Goal: Information Seeking & Learning: Learn about a topic

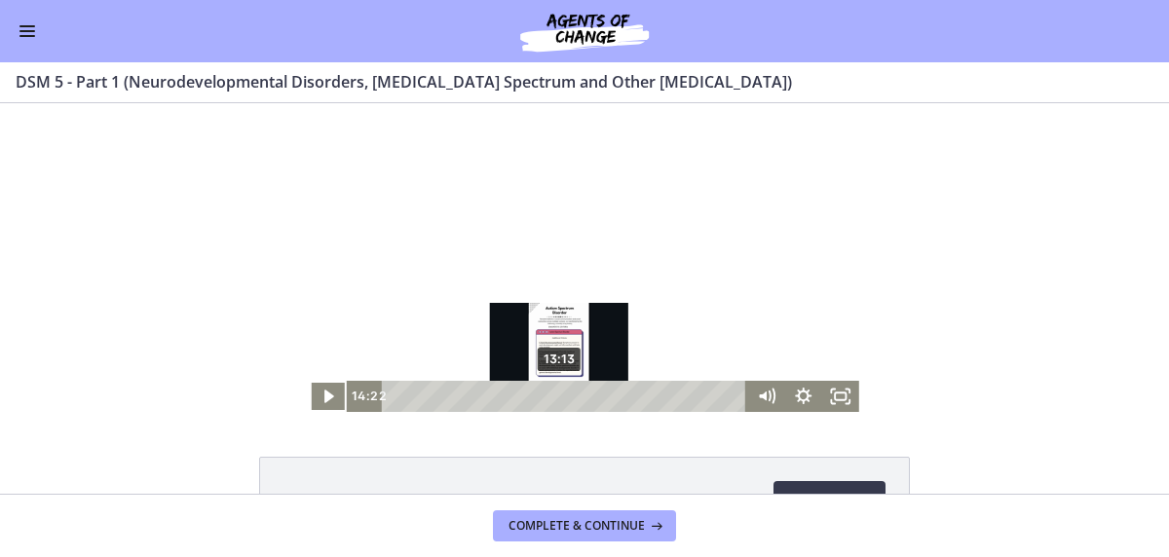
click at [554, 397] on div "13:13" at bounding box center [568, 396] width 344 height 31
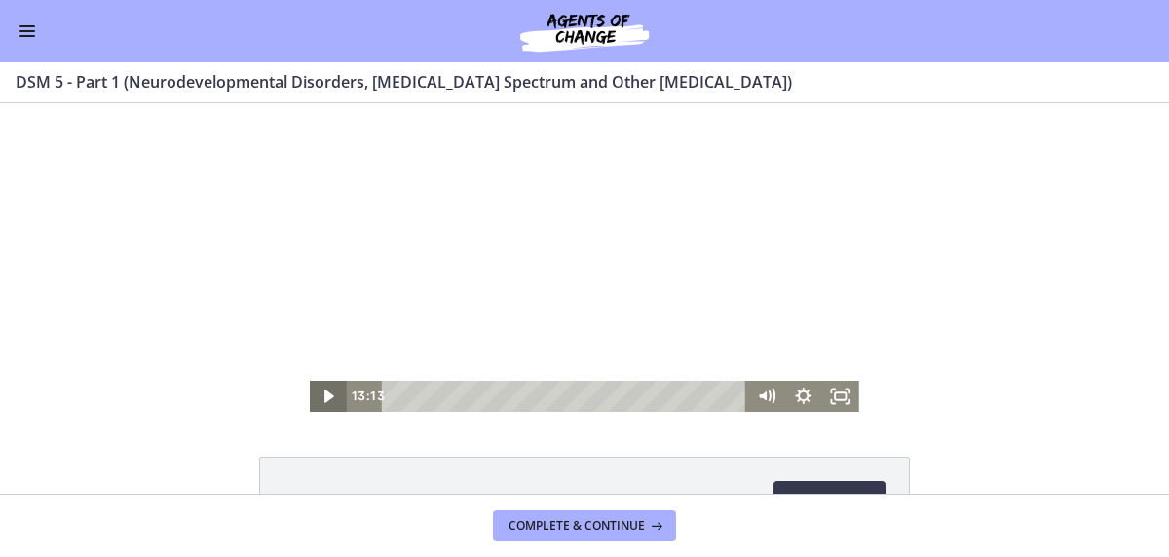
click at [325, 394] on icon "Play Video" at bounding box center [330, 396] width 10 height 13
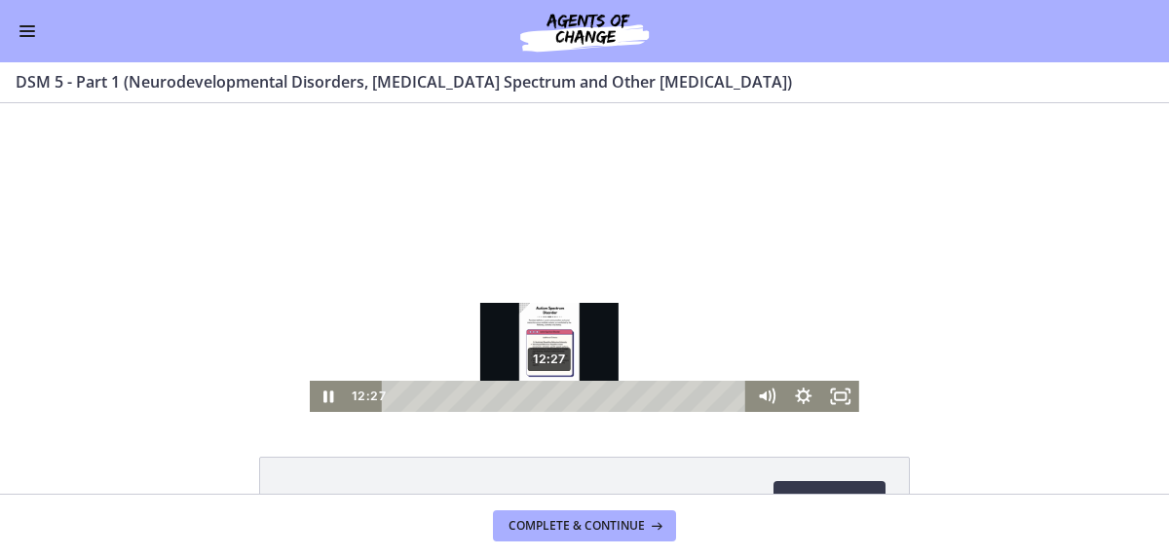
click at [544, 399] on div "12:27" at bounding box center [568, 396] width 344 height 31
click at [539, 399] on div "Playbar" at bounding box center [544, 397] width 11 height 11
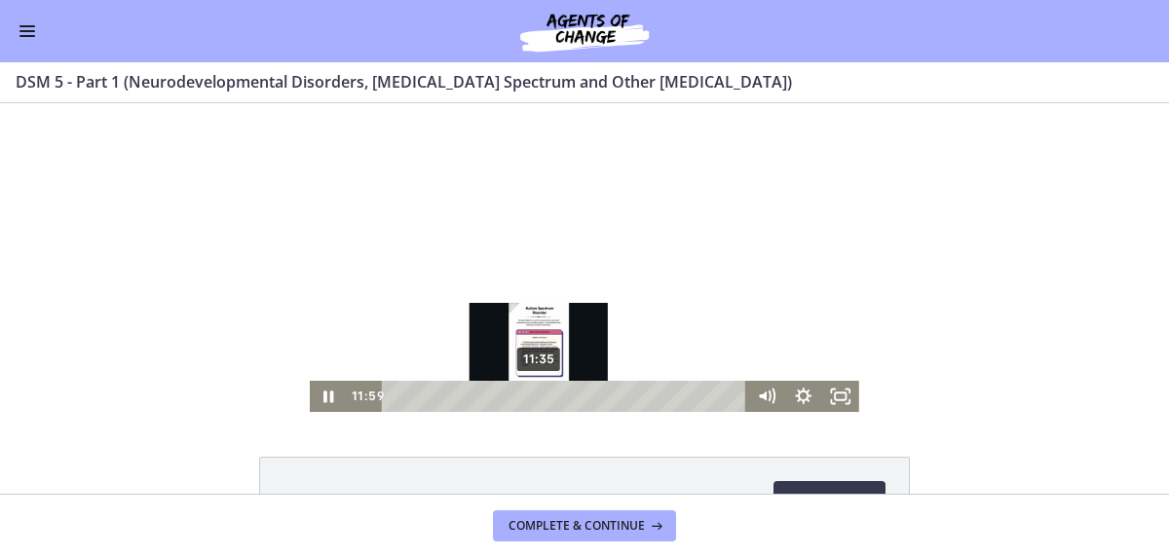
click at [539, 399] on div "Playbar" at bounding box center [544, 397] width 11 height 11
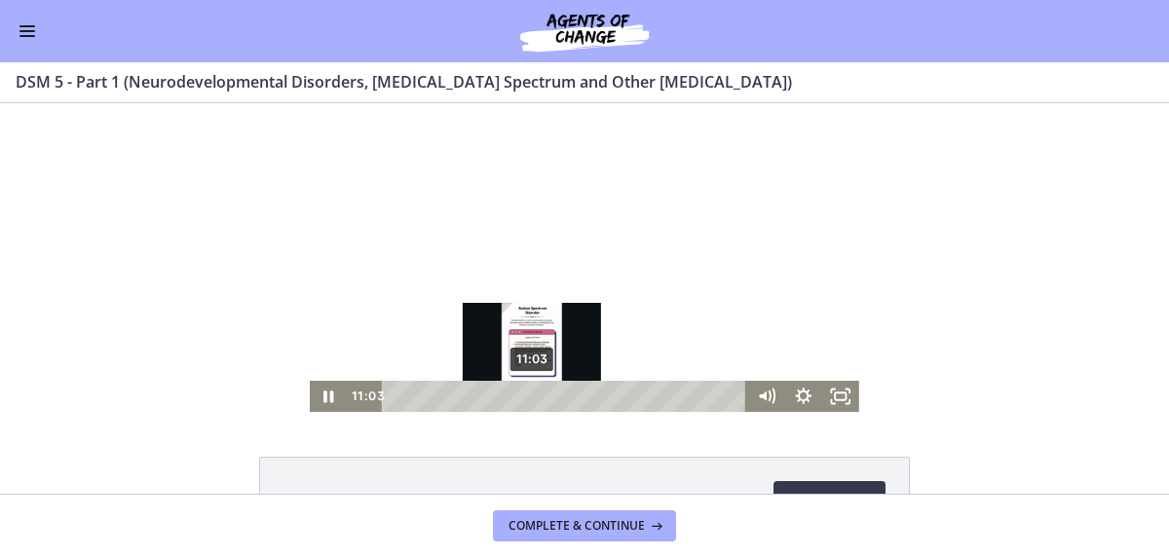
click at [527, 399] on div "Playbar" at bounding box center [532, 397] width 11 height 11
click at [521, 399] on div "Playbar" at bounding box center [526, 397] width 11 height 11
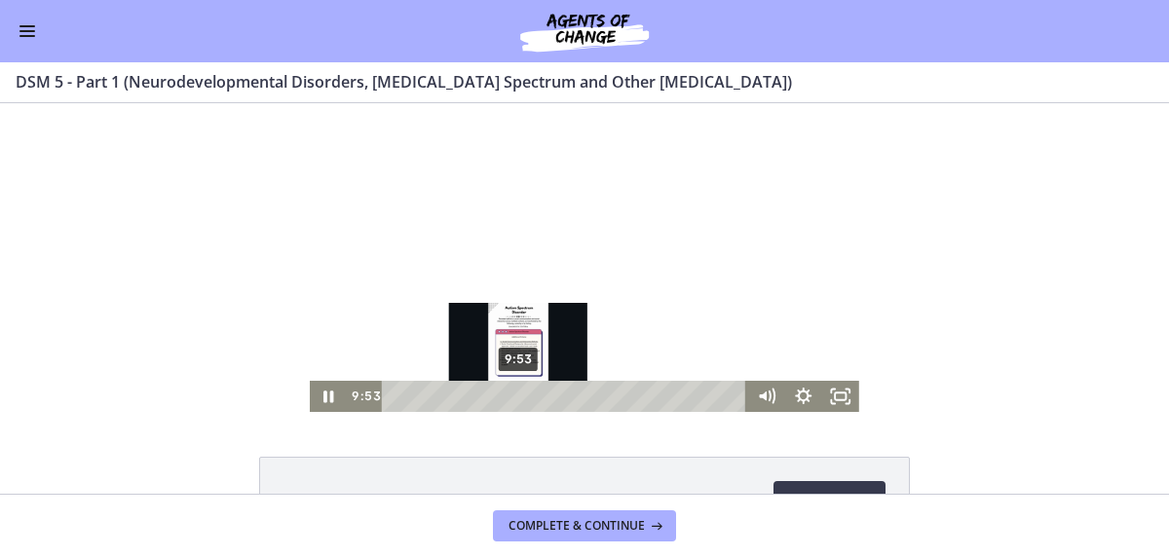
click at [512, 399] on div "9:53" at bounding box center [568, 396] width 344 height 31
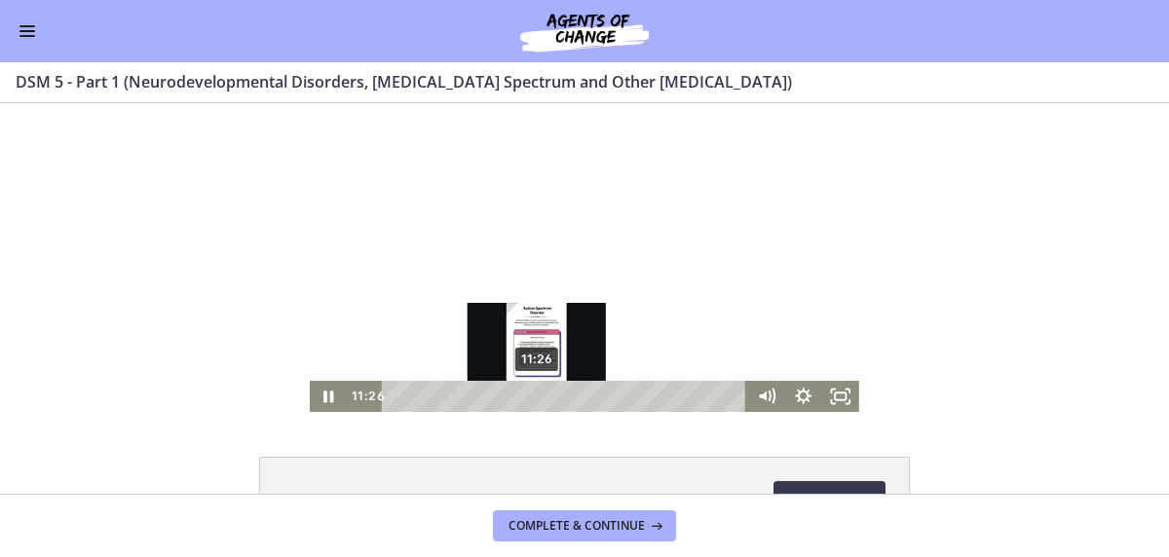
click at [531, 398] on div "11:26" at bounding box center [568, 396] width 344 height 31
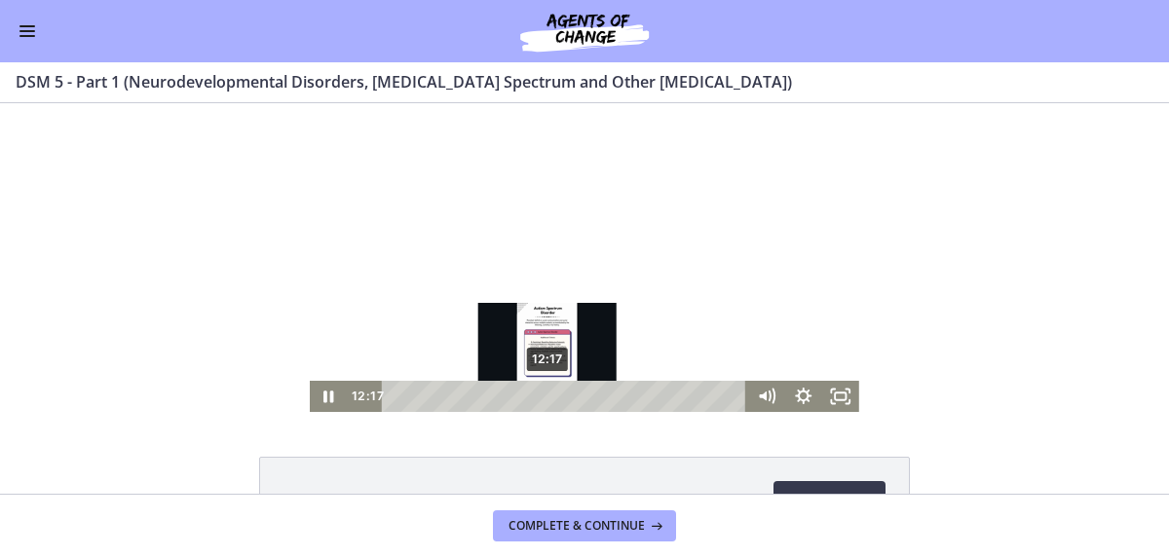
click at [542, 399] on div "12:17" at bounding box center [568, 396] width 344 height 31
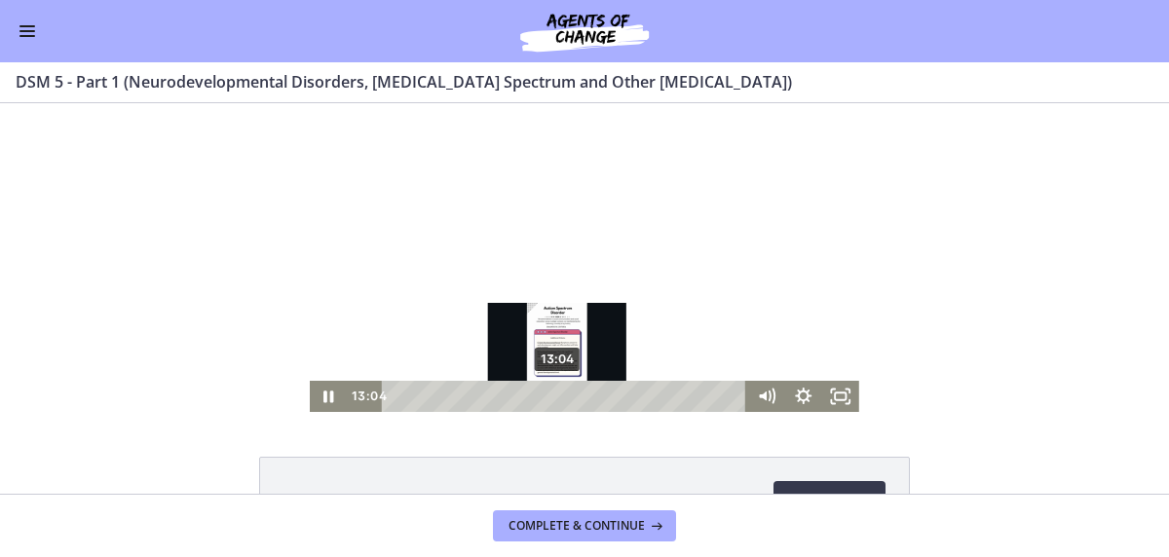
click at [552, 399] on div "13:04" at bounding box center [568, 396] width 344 height 31
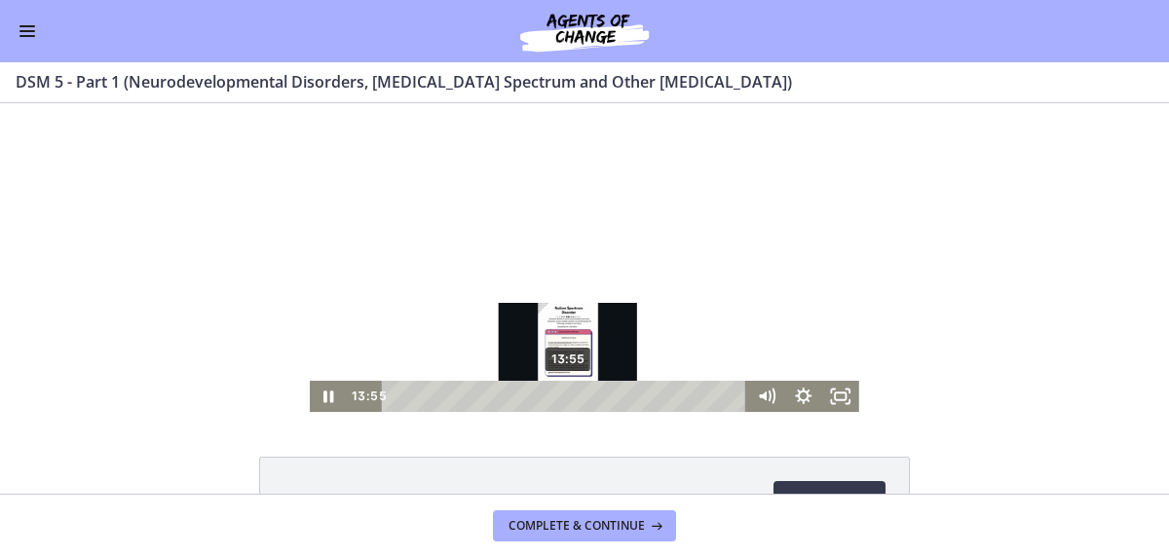
click at [562, 397] on div "13:55" at bounding box center [568, 396] width 344 height 31
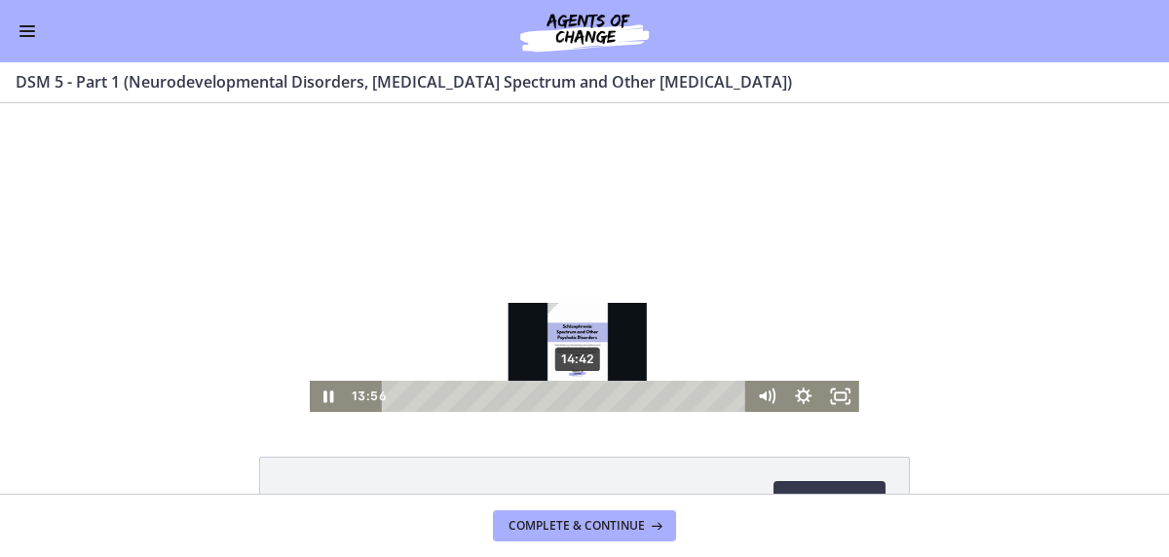
click at [572, 397] on div "14:42" at bounding box center [568, 396] width 344 height 31
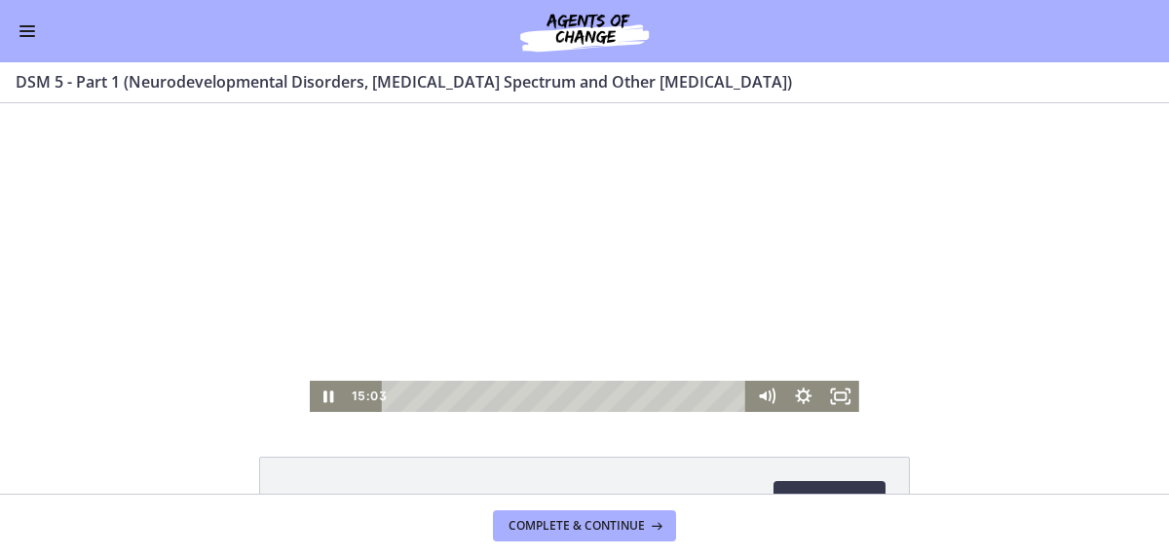
click at [537, 191] on div at bounding box center [585, 257] width 550 height 309
